Goal: Information Seeking & Learning: Learn about a topic

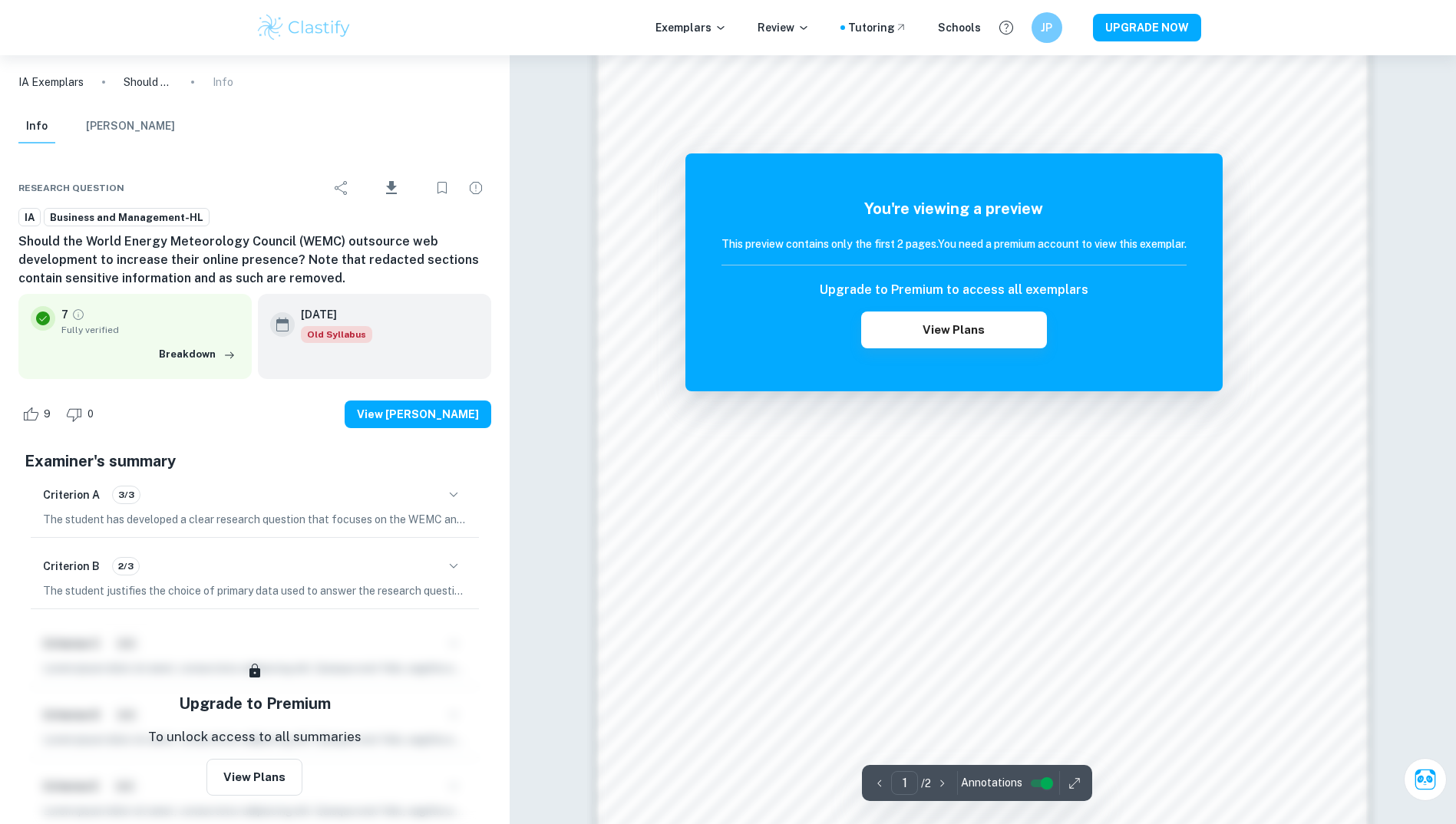
scroll to position [1228, 0]
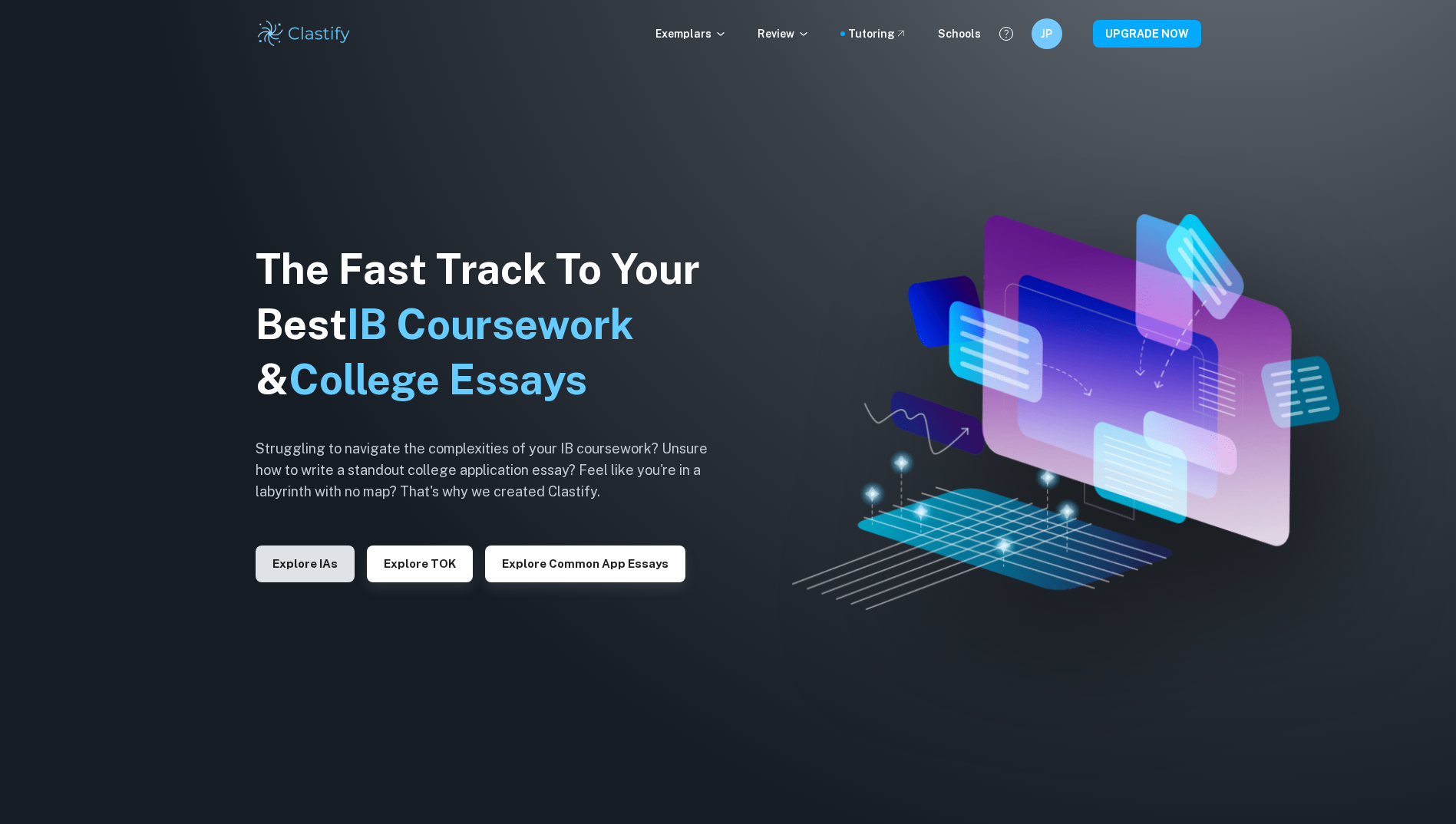
click at [278, 555] on button "Explore IAs" at bounding box center [305, 564] width 99 height 37
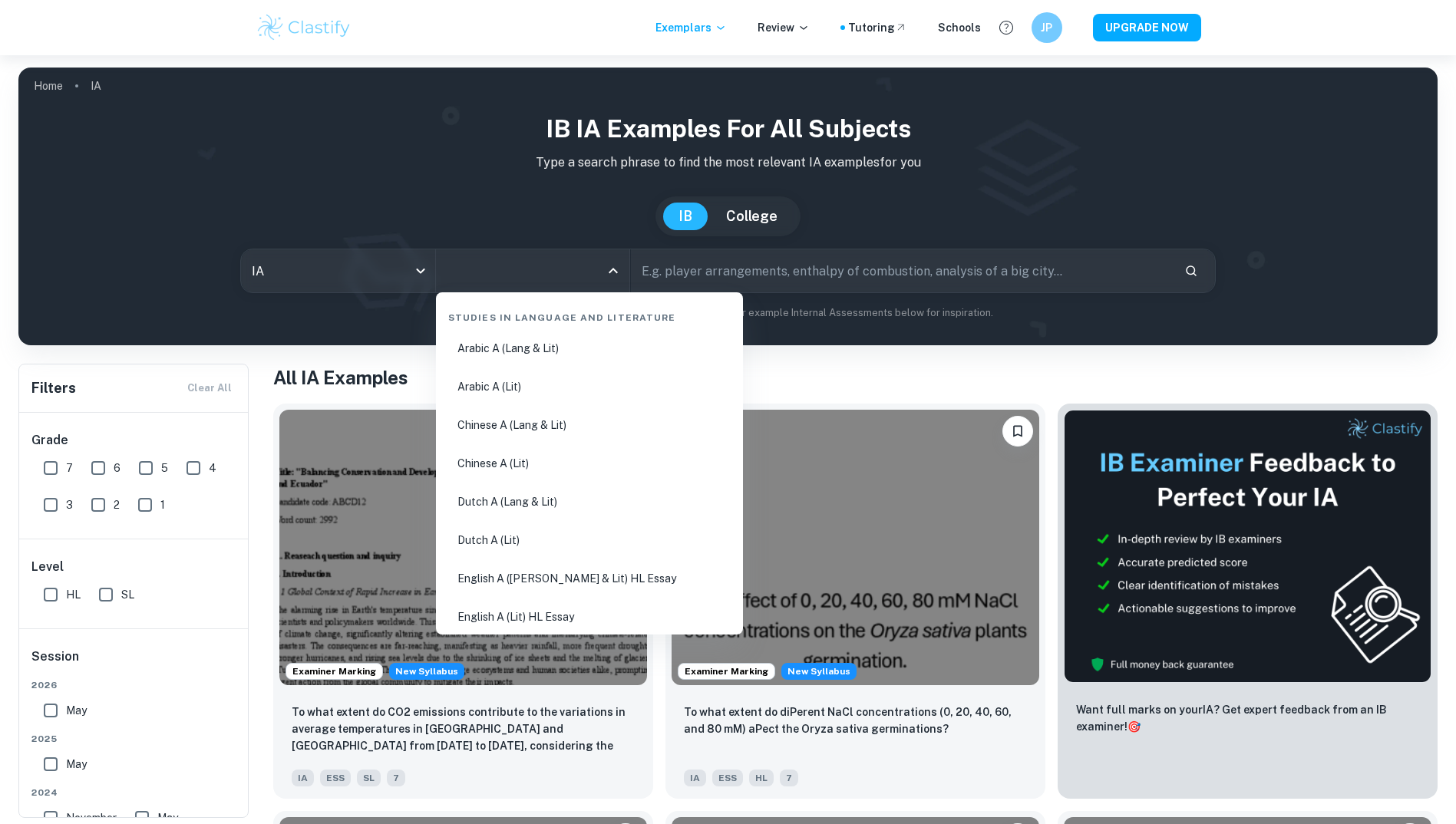
click at [540, 278] on input "All Subjects" at bounding box center [522, 270] width 157 height 29
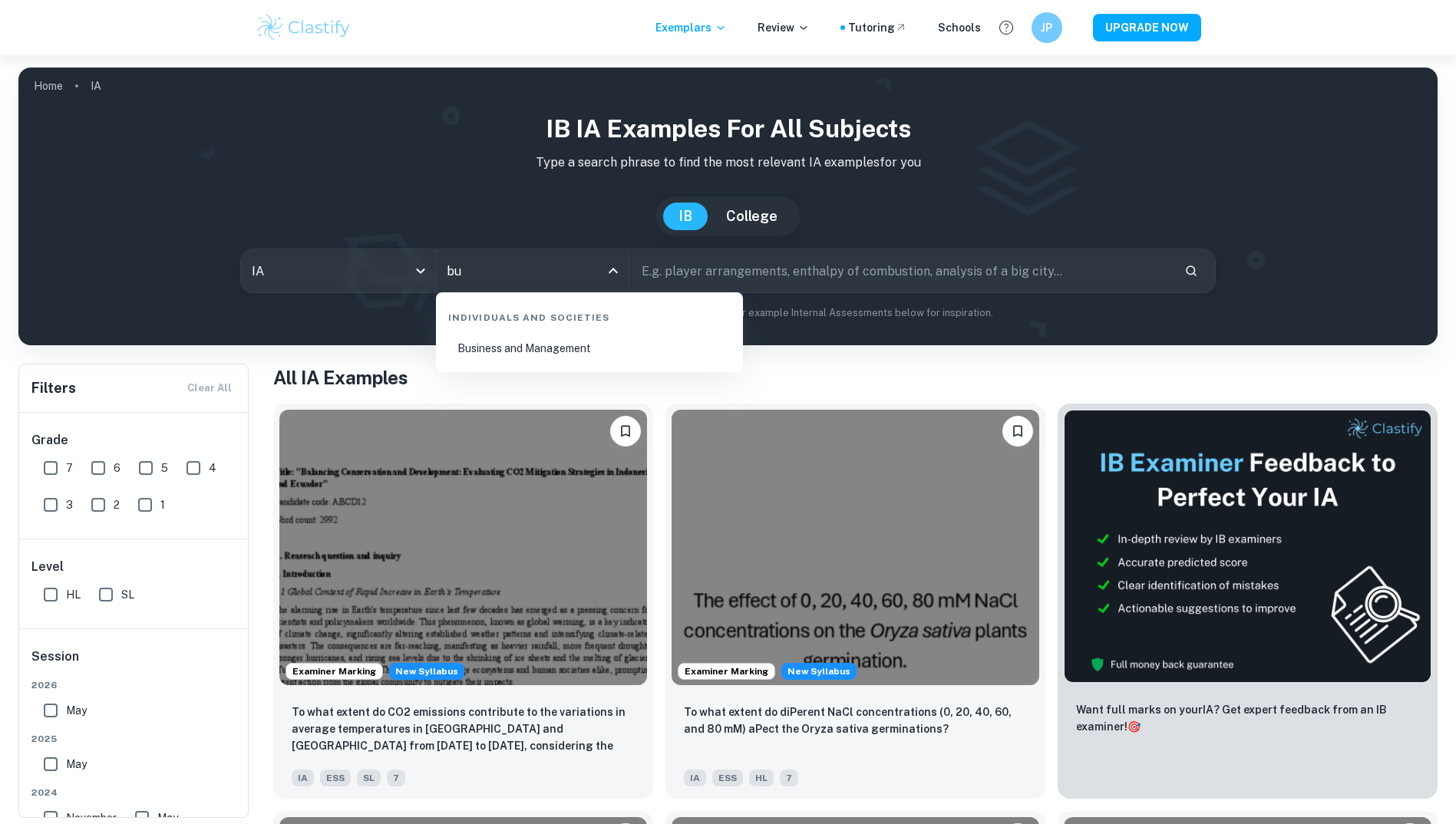
click at [539, 340] on li "Business and Management" at bounding box center [589, 349] width 295 height 36
type input "Business and Management"
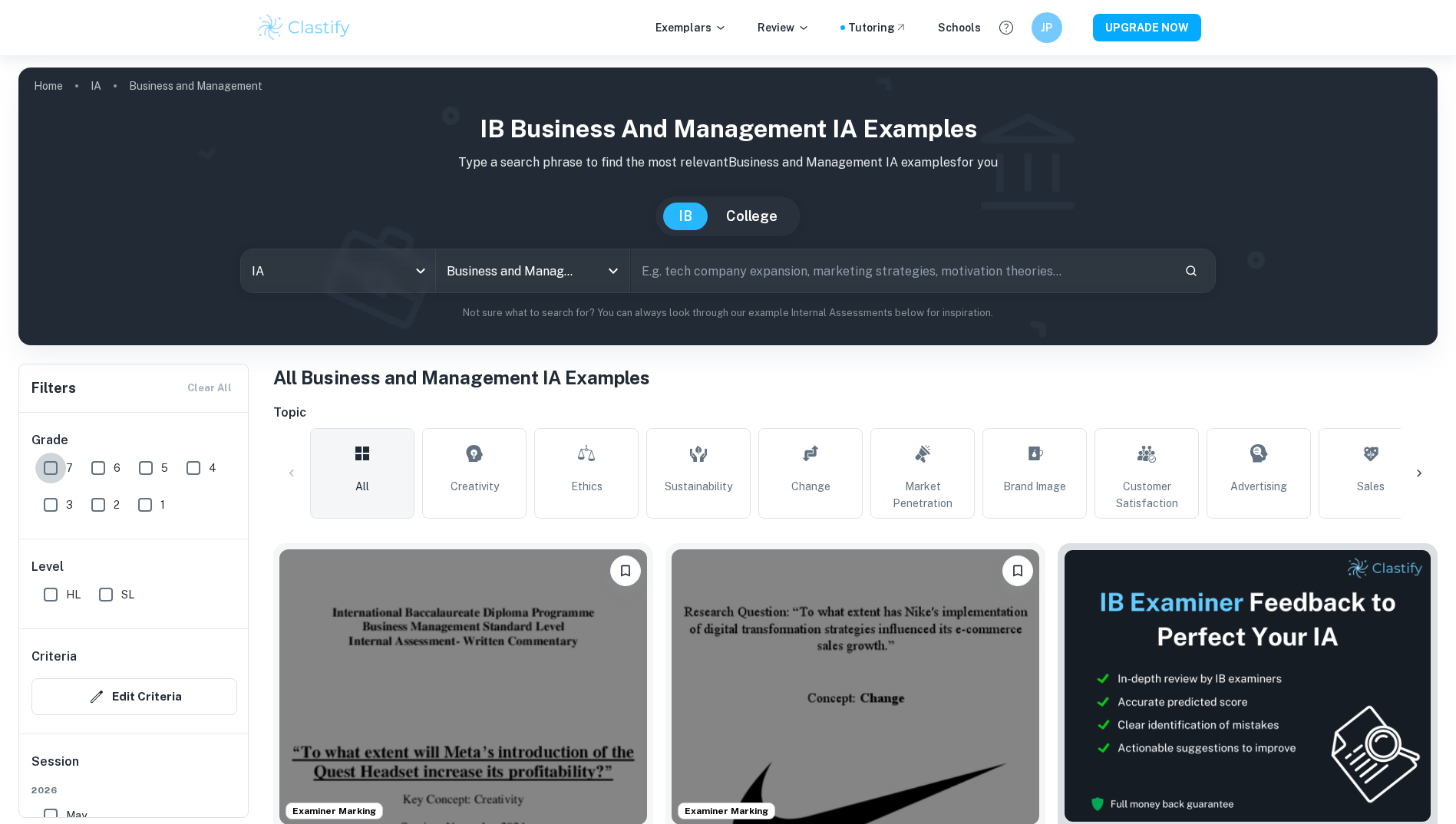
click at [57, 471] on input "7" at bounding box center [51, 468] width 30 height 30
checkbox input "true"
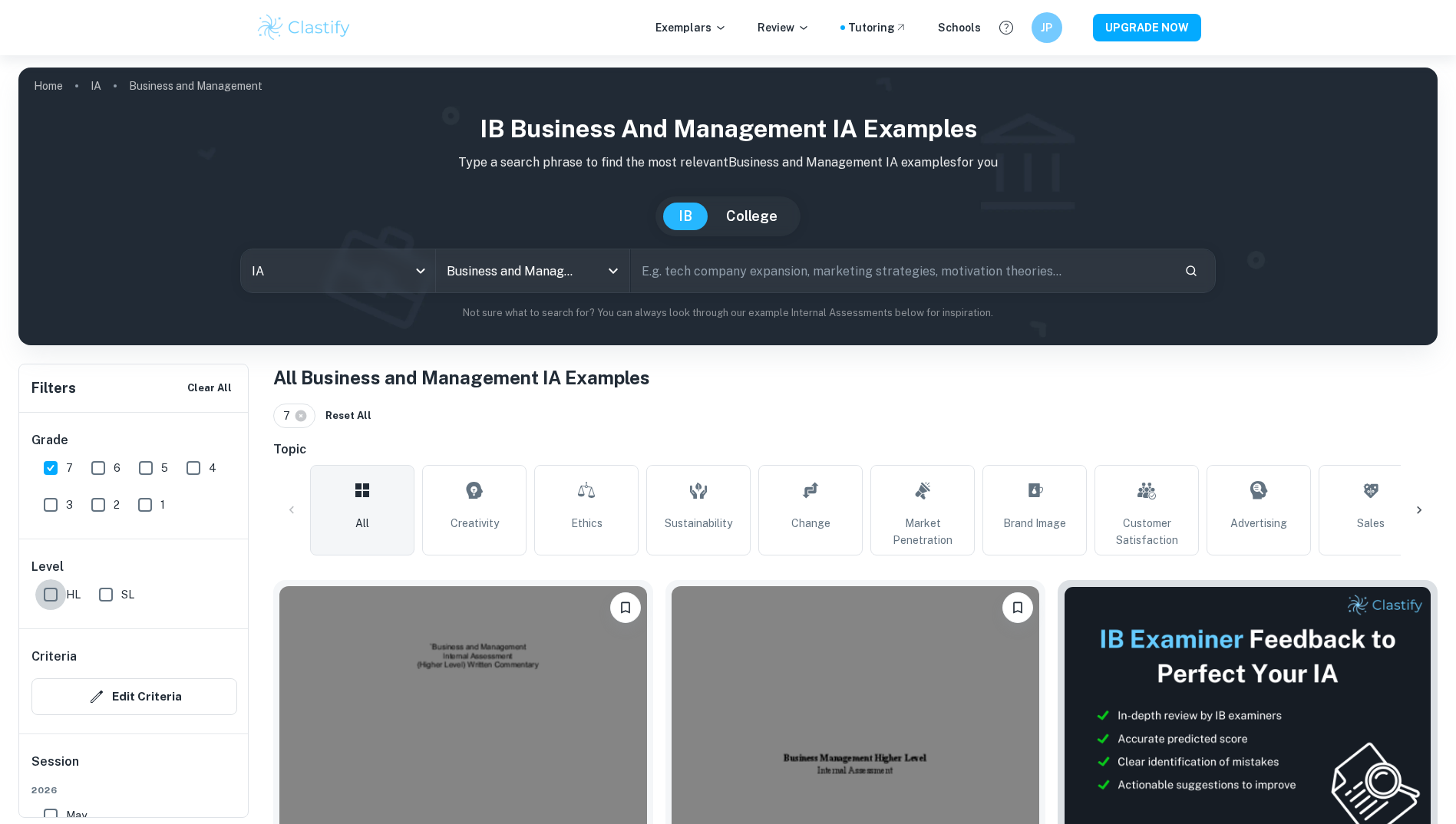
click at [62, 597] on input "HL" at bounding box center [51, 595] width 30 height 30
checkbox input "true"
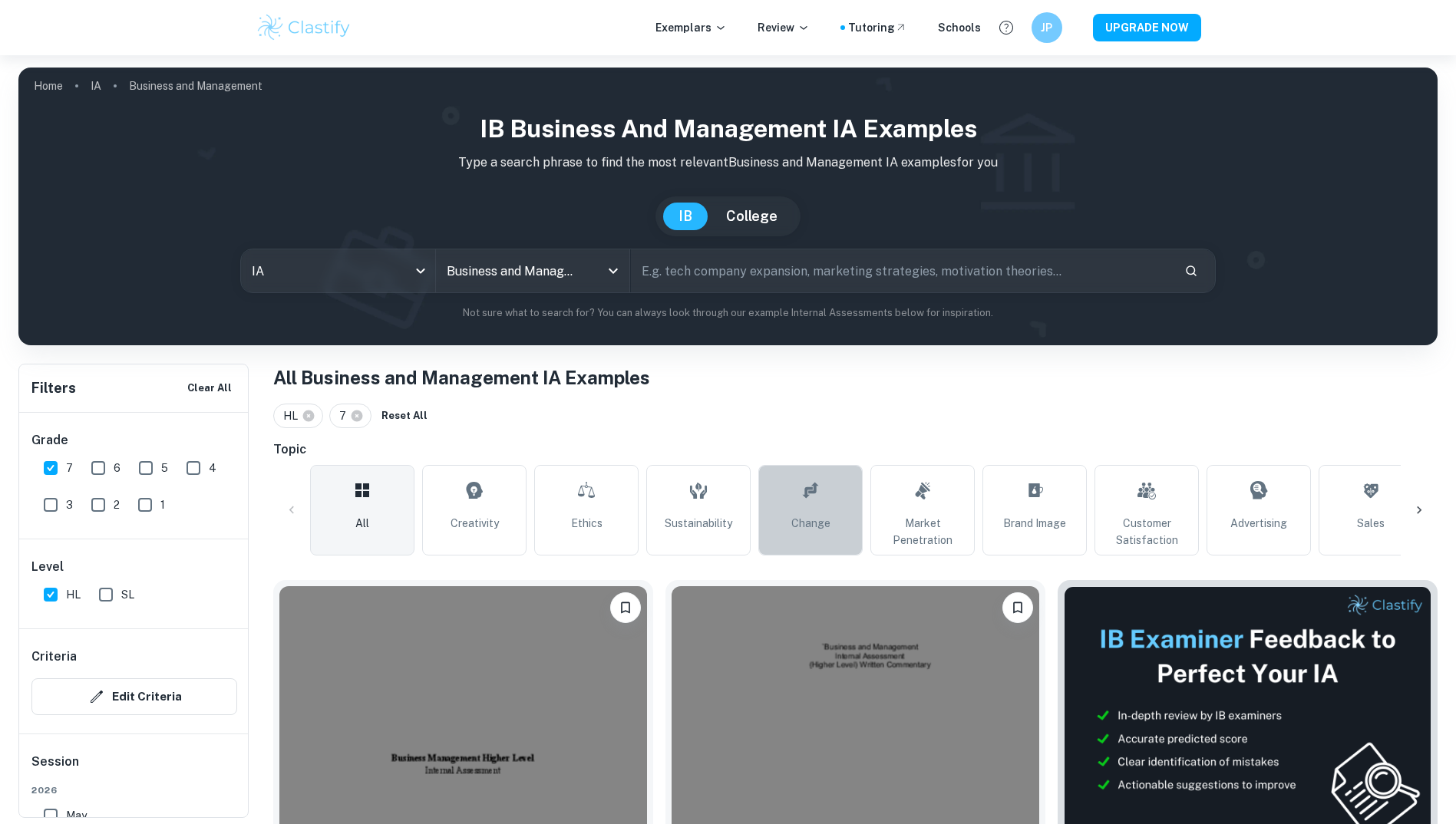
click at [831, 521] on link "Change" at bounding box center [810, 511] width 104 height 91
type input "Change"
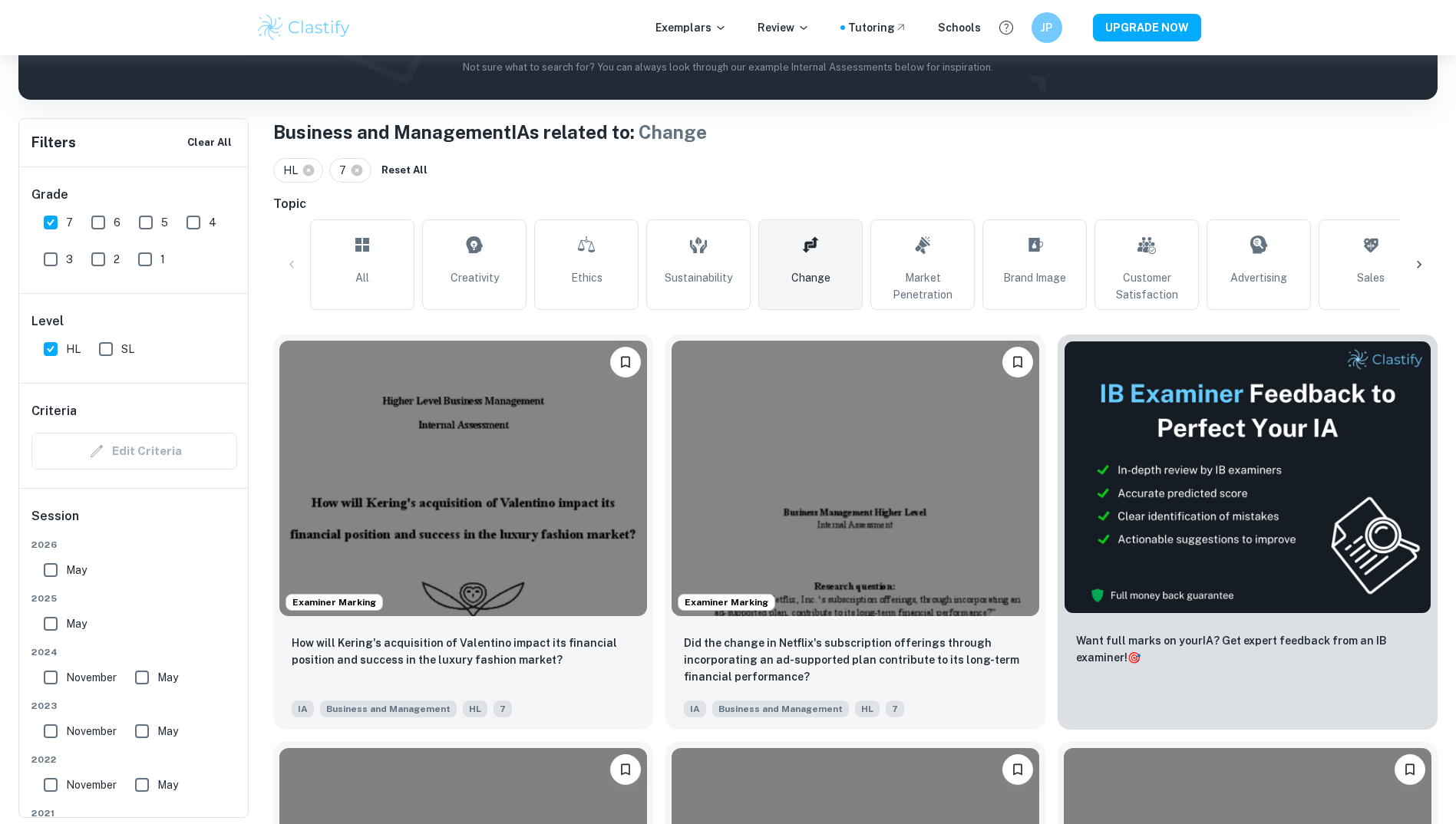
scroll to position [246, 0]
